Goal: Task Accomplishment & Management: Use online tool/utility

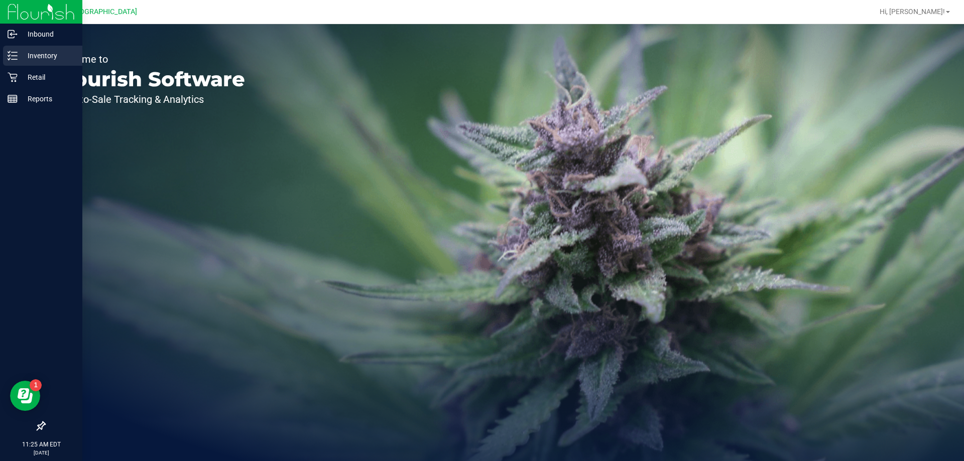
click at [46, 53] on p "Inventory" at bounding box center [48, 56] width 60 height 12
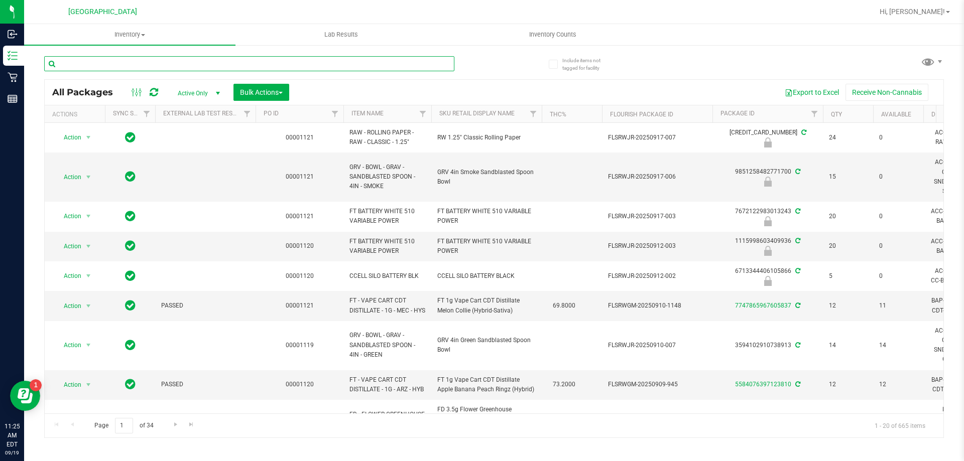
click at [121, 65] on input "text" at bounding box center [249, 63] width 410 height 15
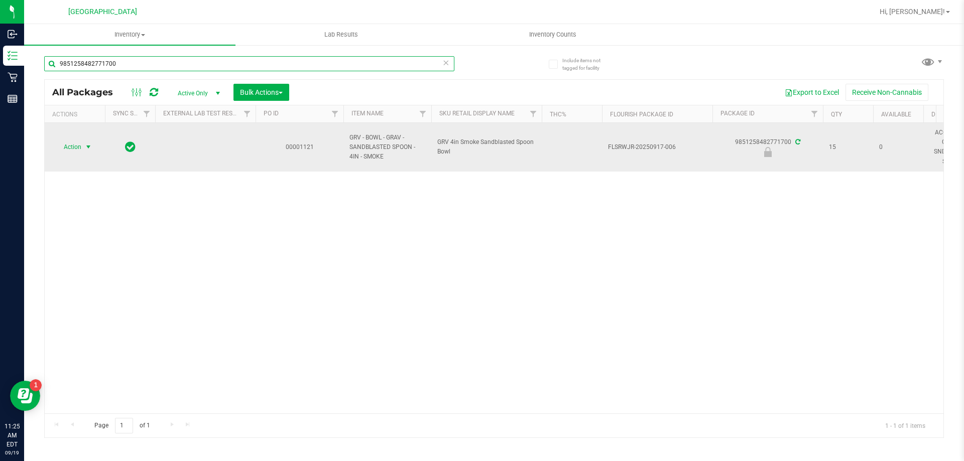
type input "9851258482771700"
click at [91, 149] on span "select" at bounding box center [88, 147] width 8 height 8
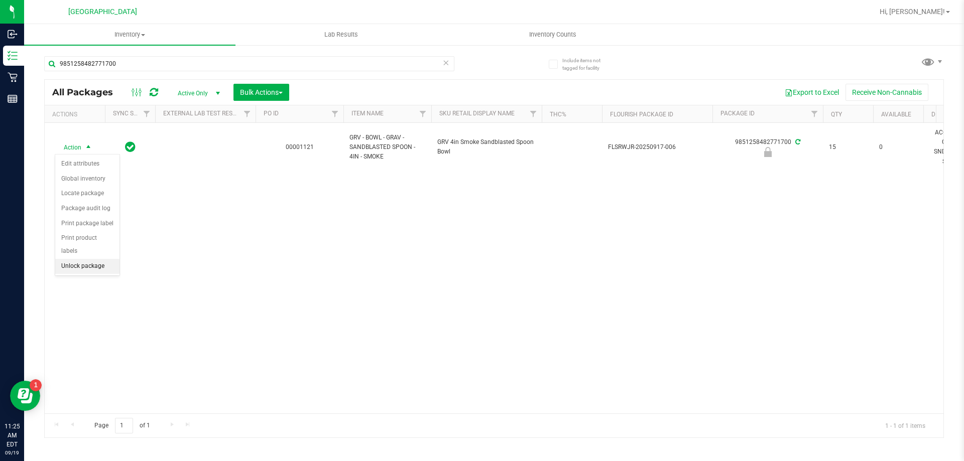
click at [80, 259] on li "Unlock package" at bounding box center [87, 266] width 64 height 15
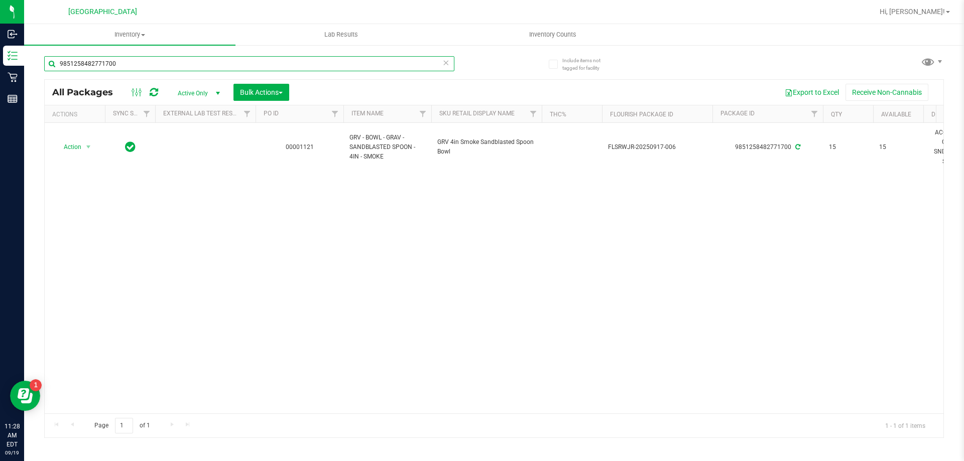
drag, startPoint x: 151, startPoint y: 64, endPoint x: 144, endPoint y: 62, distance: 7.8
click at [148, 63] on input "9851258482771700" at bounding box center [249, 63] width 410 height 15
type input "9"
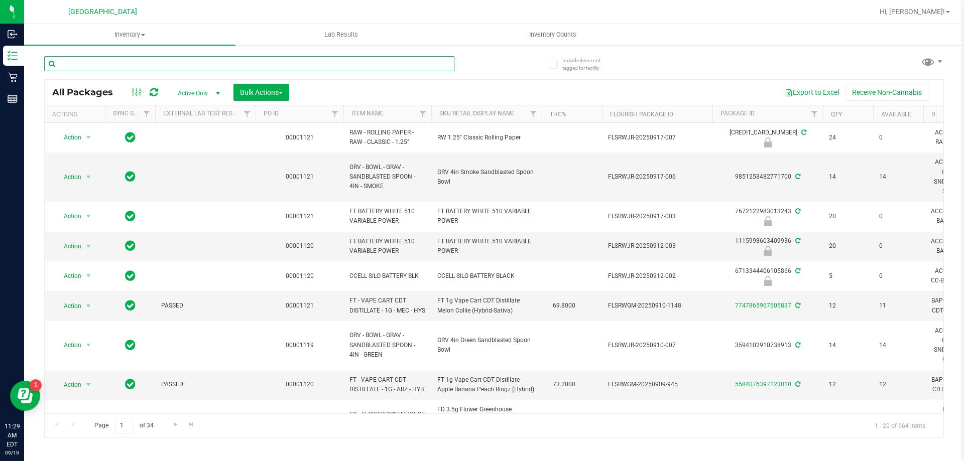
click at [109, 62] on input "text" at bounding box center [249, 63] width 410 height 15
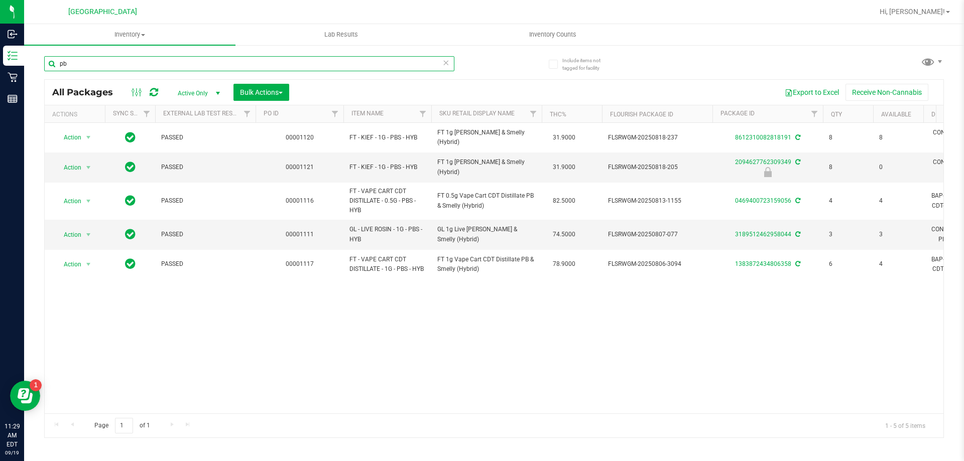
type input "p"
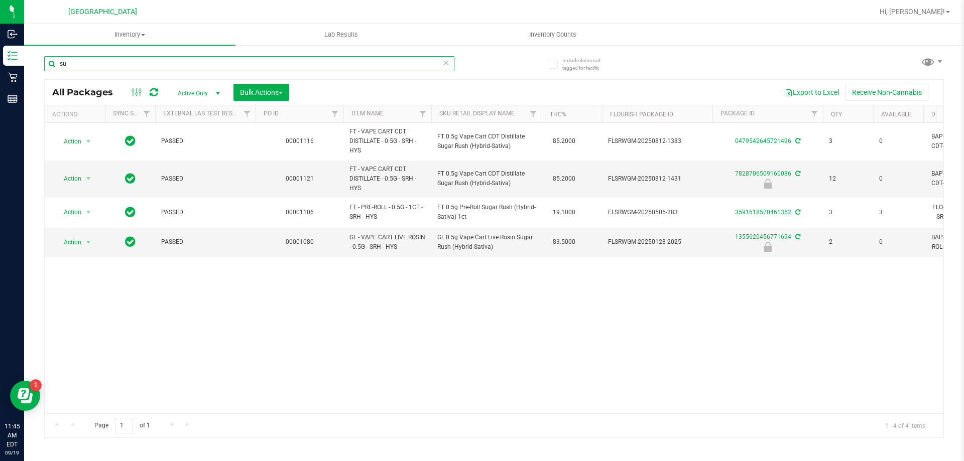
type input "s"
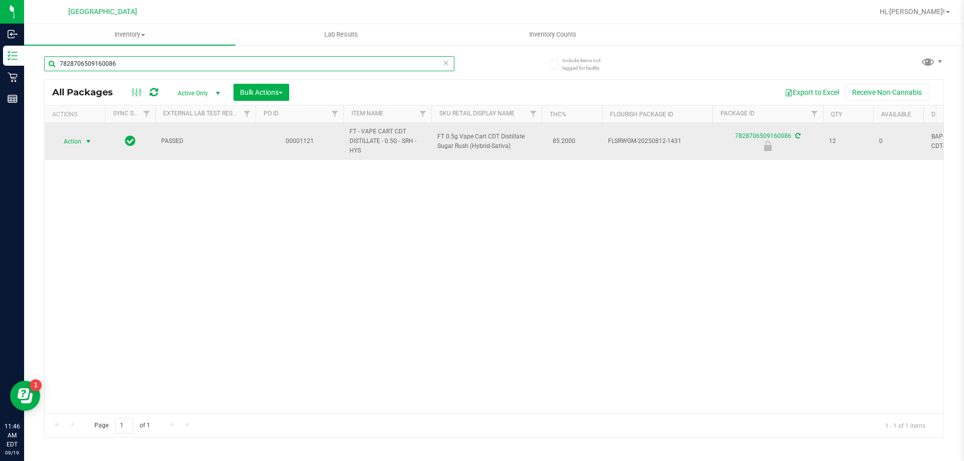
type input "7828706509160086"
click at [89, 143] on span "select" at bounding box center [88, 142] width 8 height 8
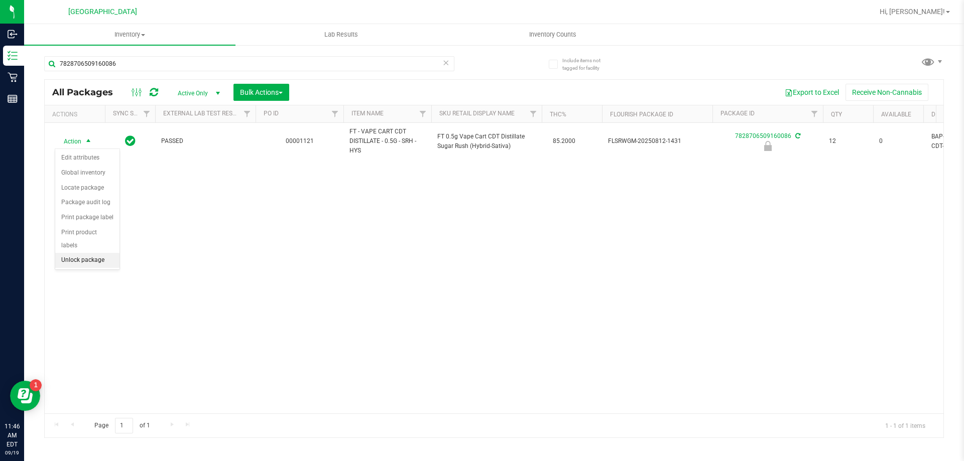
click at [97, 253] on li "Unlock package" at bounding box center [87, 260] width 64 height 15
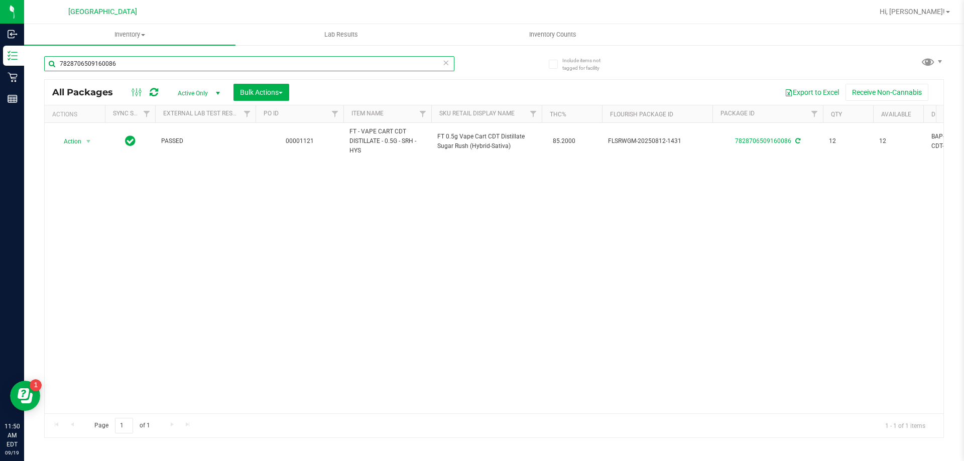
click at [133, 63] on input "7828706509160086" at bounding box center [249, 63] width 410 height 15
type input "7"
type input "9420771971336206"
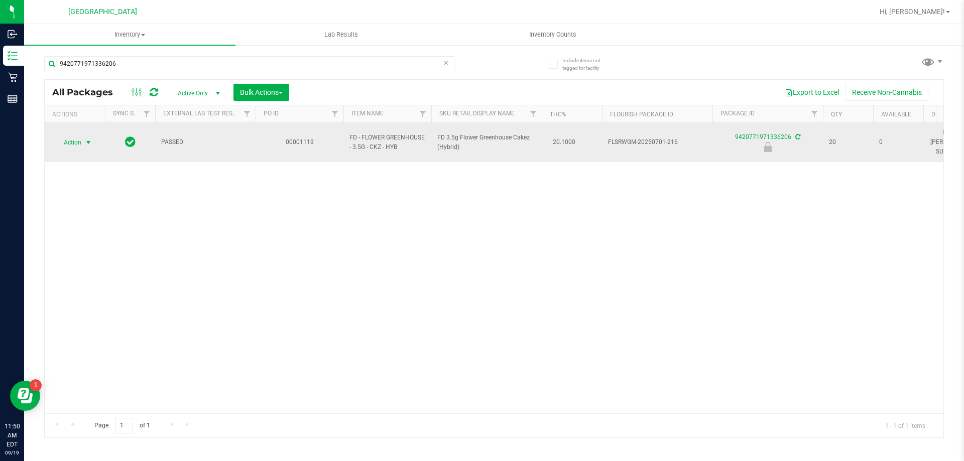
click at [89, 139] on span "select" at bounding box center [88, 143] width 8 height 8
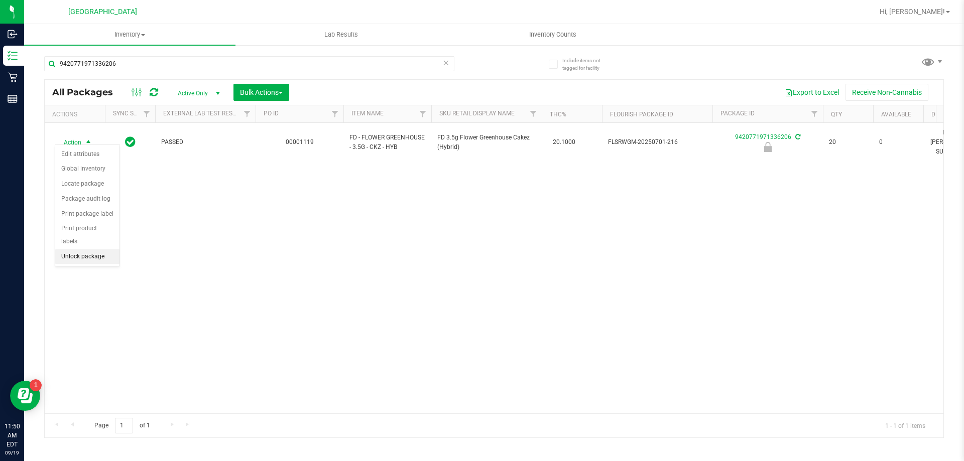
click at [101, 249] on li "Unlock package" at bounding box center [87, 256] width 64 height 15
